Goal: Check status: Check status

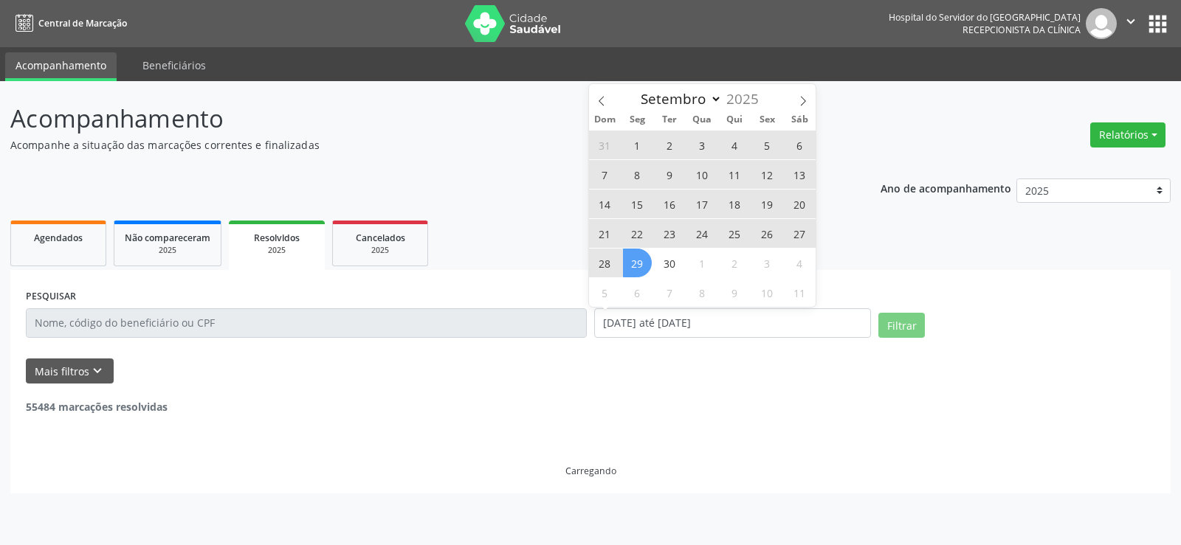
select select "8"
select select "0"
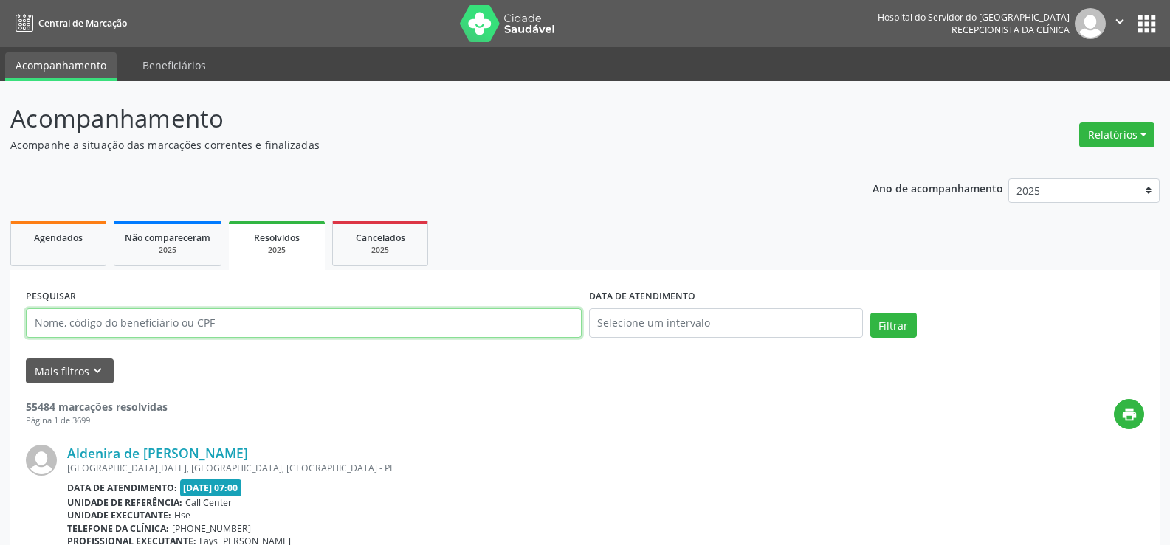
click at [187, 337] on input "text" at bounding box center [304, 324] width 556 height 30
paste input "[PERSON_NAME] da C"
click at [870, 313] on button "Filtrar" at bounding box center [893, 325] width 47 height 25
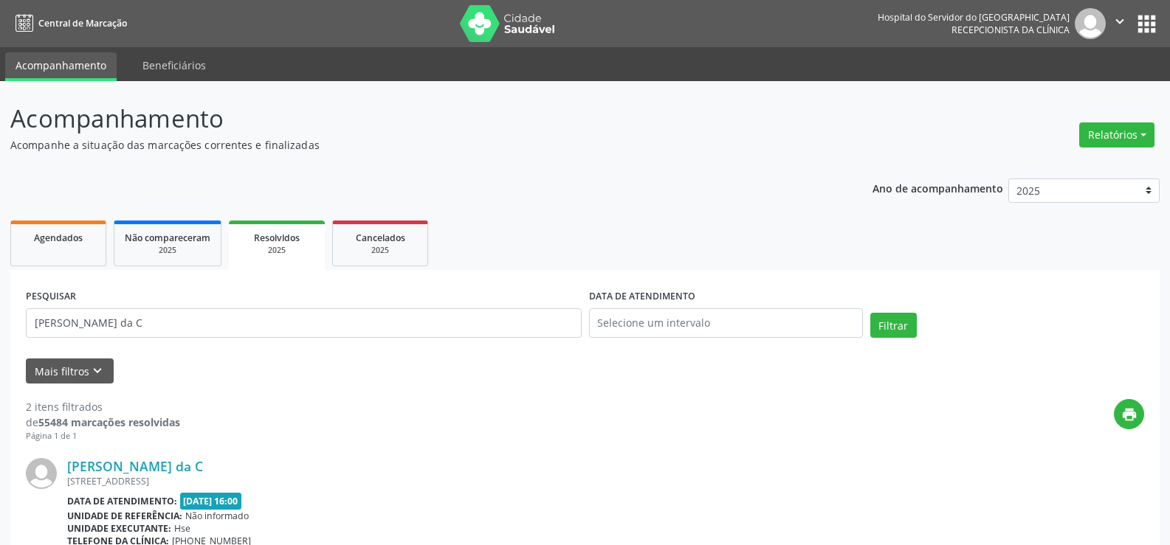
click at [235, 339] on div "PESQUISAR [PERSON_NAME] da C" at bounding box center [303, 317] width 563 height 63
click at [235, 330] on input "[PERSON_NAME] da C" at bounding box center [304, 324] width 556 height 30
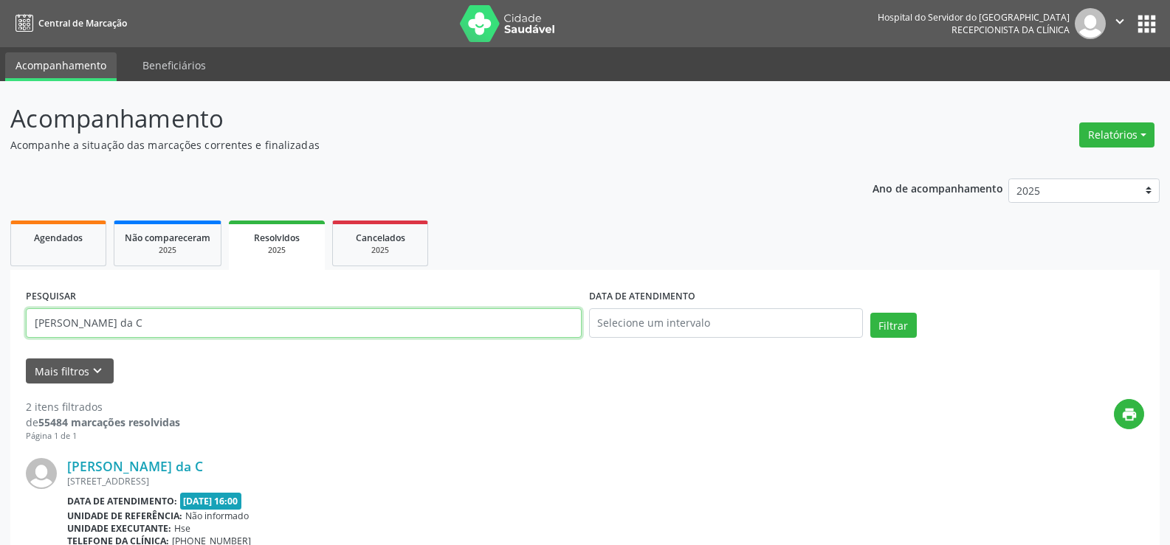
paste input "[PERSON_NAME]"
type input "[PERSON_NAME]"
click at [870, 313] on button "Filtrar" at bounding box center [893, 325] width 47 height 25
